Goal: Task Accomplishment & Management: Manage account settings

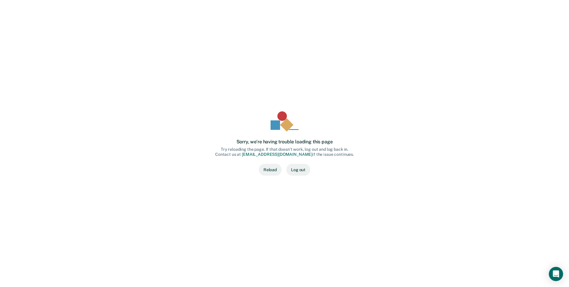
click at [271, 168] on button "Reload" at bounding box center [270, 170] width 23 height 12
click at [300, 168] on button "Log out" at bounding box center [298, 170] width 24 height 12
